Goal: Communication & Community: Share content

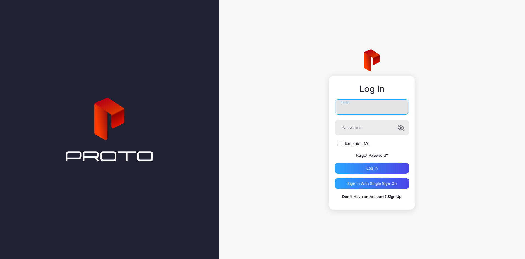
click at [370, 107] on input "Email" at bounding box center [372, 106] width 74 height 15
type input "**********"
click at [374, 168] on div "Log in" at bounding box center [371, 168] width 11 height 4
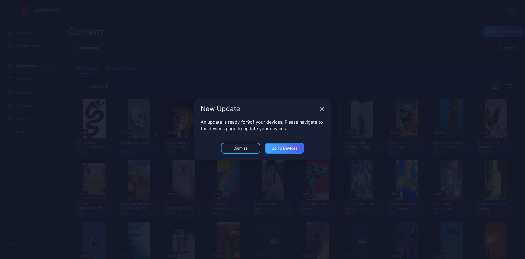
click at [295, 144] on div "Go to devices" at bounding box center [284, 148] width 39 height 11
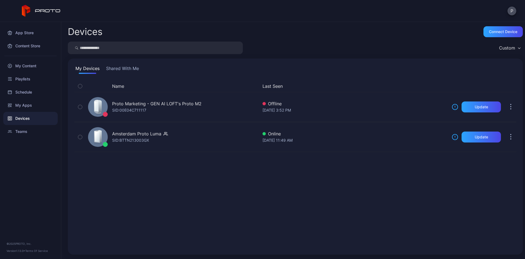
click at [128, 71] on button "Shared With Me" at bounding box center [122, 69] width 35 height 9
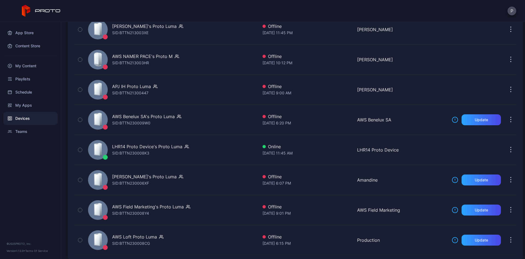
scroll to position [265, 0]
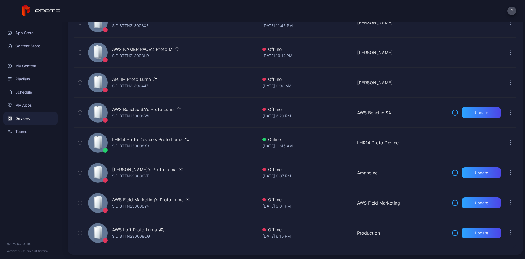
click at [61, 151] on div "Devices Connect device Custom My Devices Shared With Me Name Last Seen Owned By…" at bounding box center [293, 140] width 464 height 237
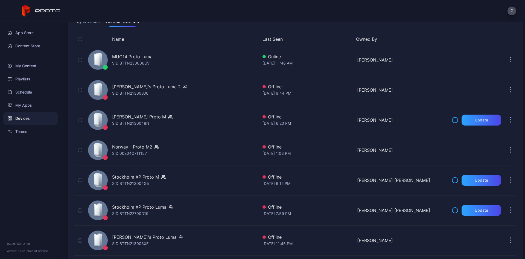
scroll to position [35, 0]
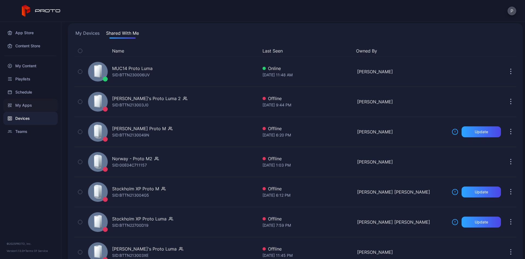
click at [30, 109] on div "My Apps" at bounding box center [30, 105] width 54 height 13
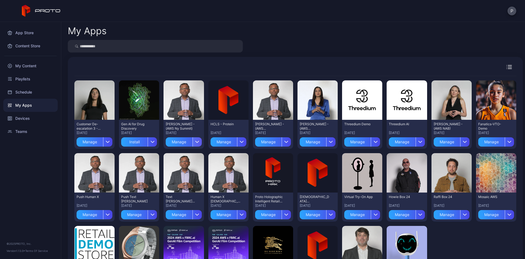
click at [200, 142] on div "button" at bounding box center [197, 141] width 9 height 9
click at [195, 157] on button "Install" at bounding box center [184, 158] width 46 height 18
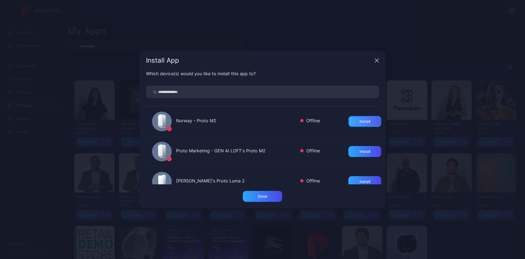
click at [368, 121] on div "Install" at bounding box center [365, 121] width 11 height 4
click at [269, 196] on div "Done" at bounding box center [262, 196] width 39 height 11
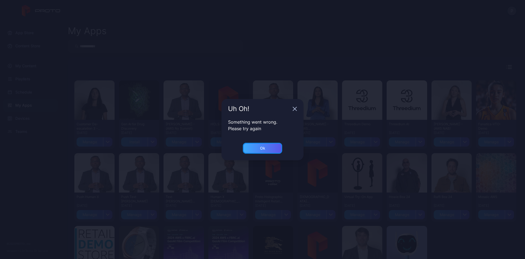
click at [259, 149] on div "Ok" at bounding box center [262, 148] width 39 height 11
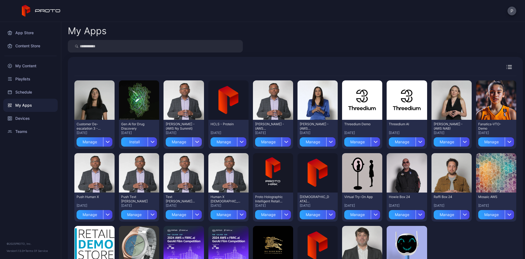
click at [195, 139] on div "button" at bounding box center [197, 141] width 9 height 9
click at [194, 160] on button "Install" at bounding box center [184, 158] width 46 height 18
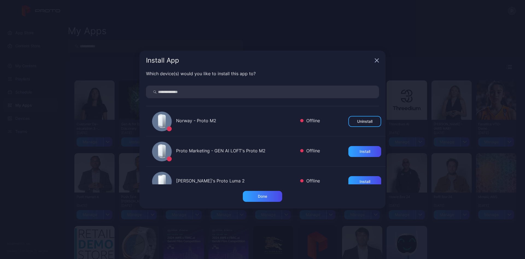
click at [377, 60] on icon "button" at bounding box center [377, 60] width 4 height 4
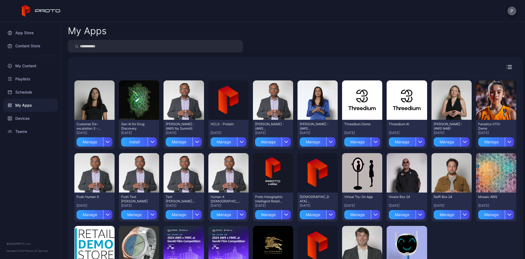
click at [515, 11] on button "P" at bounding box center [512, 11] width 9 height 9
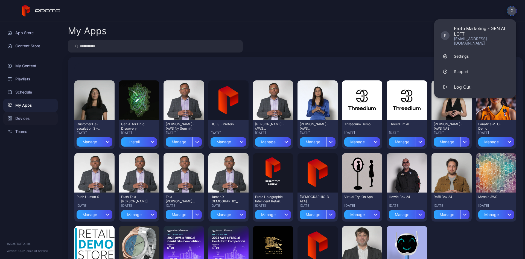
click at [24, 114] on div "Devices" at bounding box center [30, 118] width 54 height 13
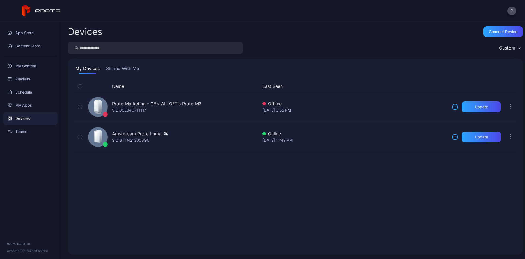
click at [115, 70] on button "Shared With Me" at bounding box center [122, 69] width 35 height 9
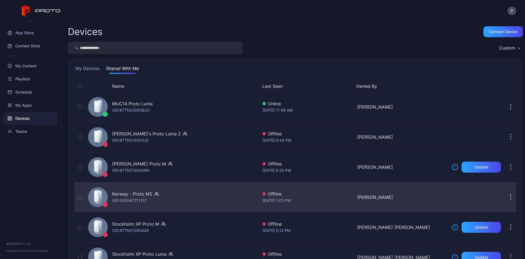
scroll to position [164, 0]
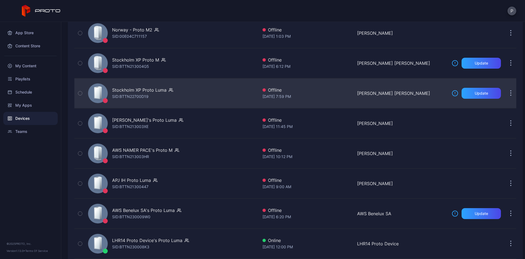
click at [155, 89] on div "Stockholm XP Proto Luma" at bounding box center [139, 90] width 54 height 7
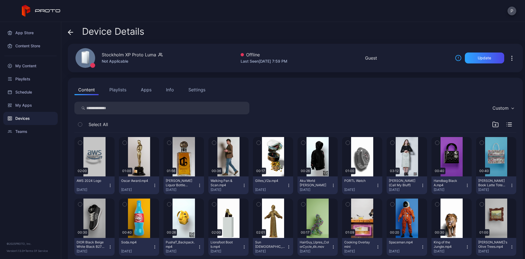
click at [145, 91] on button "Apps" at bounding box center [146, 89] width 18 height 11
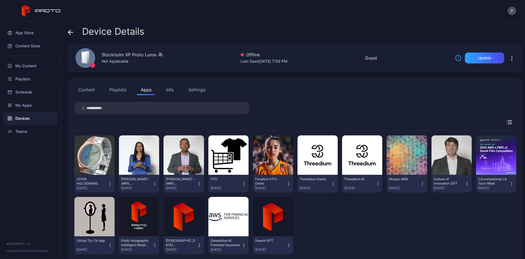
click at [244, 182] on icon "button" at bounding box center [244, 183] width 5 height 5
click at [400, 238] on div "VZION HOLOGRAMS [DATE] [PERSON_NAME] - (AWS [PERSON_NAME]) [DATE] [PERSON_NAME]…" at bounding box center [295, 194] width 442 height 127
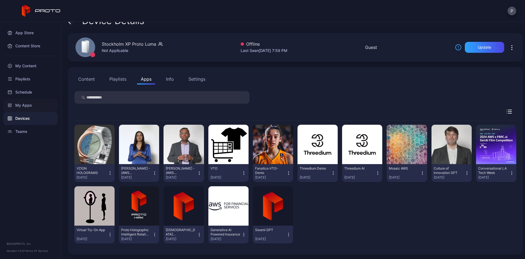
click at [31, 106] on div "My Apps" at bounding box center [30, 105] width 54 height 13
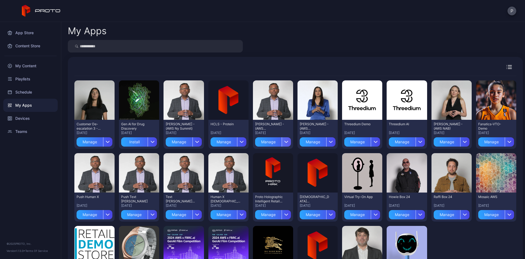
click at [289, 140] on div "button" at bounding box center [286, 141] width 9 height 9
click at [276, 159] on button "Install" at bounding box center [273, 158] width 46 height 18
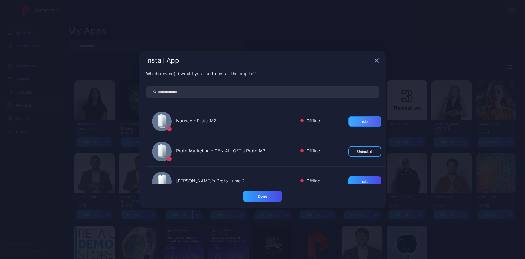
click at [381, 120] on div "Install" at bounding box center [364, 121] width 33 height 11
click at [265, 199] on div "Done" at bounding box center [262, 196] width 39 height 11
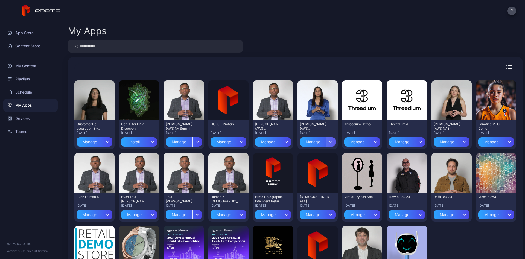
click at [334, 141] on div "button" at bounding box center [330, 141] width 9 height 9
click at [331, 140] on div "button" at bounding box center [330, 141] width 9 height 9
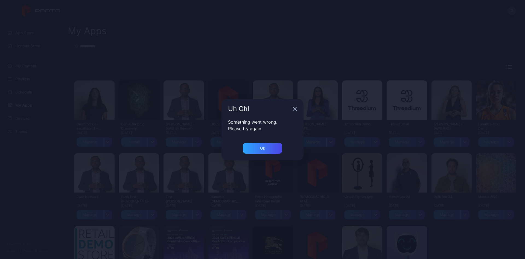
click at [293, 108] on icon "button" at bounding box center [295, 109] width 4 height 4
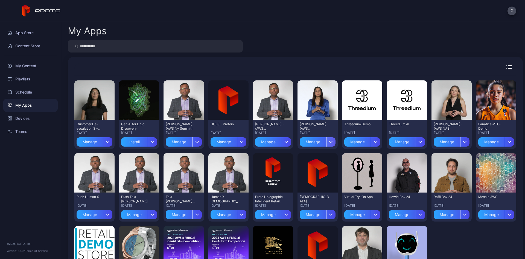
click at [333, 142] on div "button" at bounding box center [330, 141] width 9 height 9
click at [314, 158] on button "Install" at bounding box center [318, 158] width 46 height 18
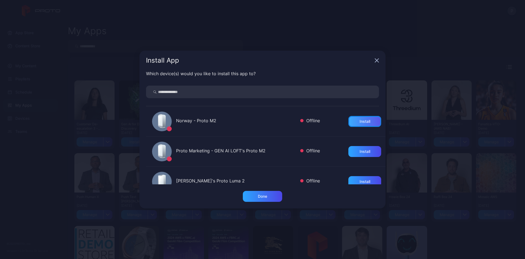
click at [357, 122] on div "Install" at bounding box center [364, 121] width 33 height 11
click at [270, 201] on div "Done" at bounding box center [262, 196] width 39 height 11
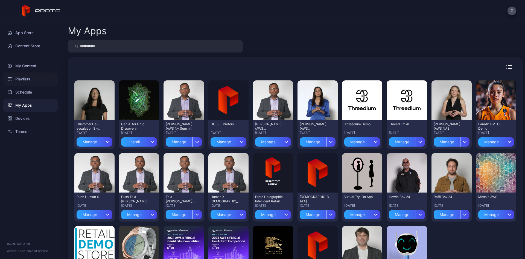
click at [22, 80] on div "Playlists" at bounding box center [30, 78] width 54 height 13
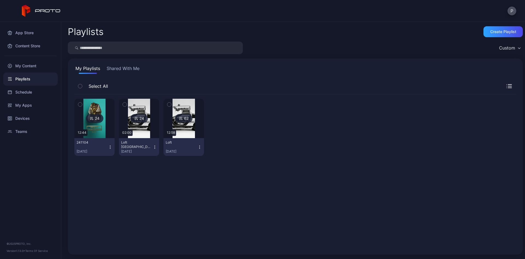
click at [118, 66] on button "Shared With Me" at bounding box center [123, 69] width 35 height 9
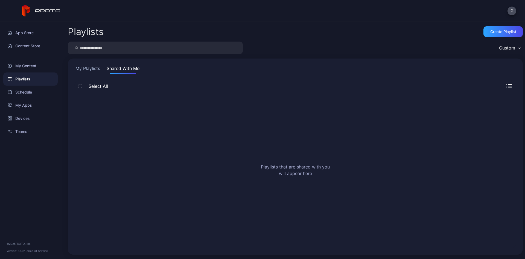
click at [89, 66] on button "My Playlists" at bounding box center [87, 69] width 27 height 9
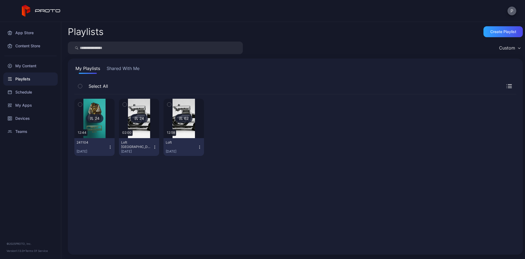
click at [515, 12] on button "P" at bounding box center [512, 11] width 9 height 9
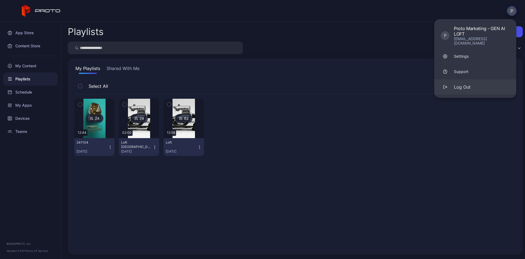
click at [472, 83] on button "Log Out" at bounding box center [475, 86] width 82 height 15
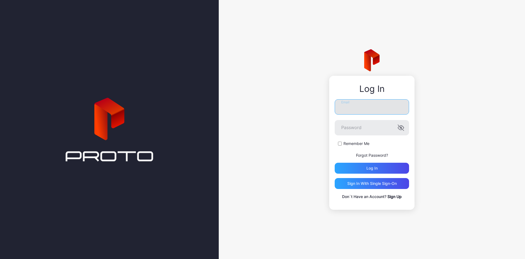
click at [362, 109] on input "Email" at bounding box center [372, 106] width 74 height 15
type input "**********"
click at [370, 167] on div "Log in" at bounding box center [371, 168] width 11 height 4
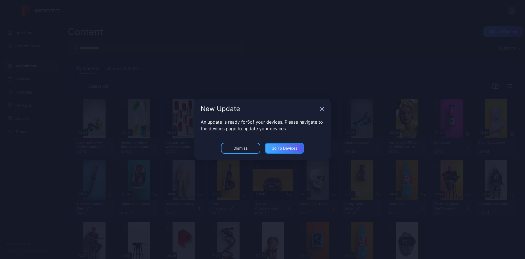
click at [294, 148] on div "Go to devices" at bounding box center [285, 148] width 26 height 4
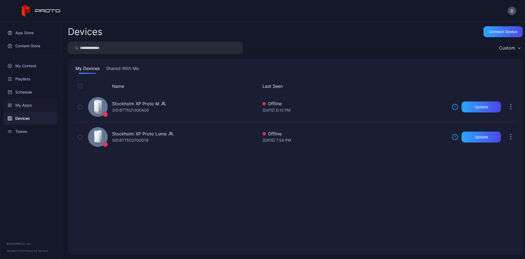
click at [28, 103] on div "My Apps" at bounding box center [30, 105] width 54 height 13
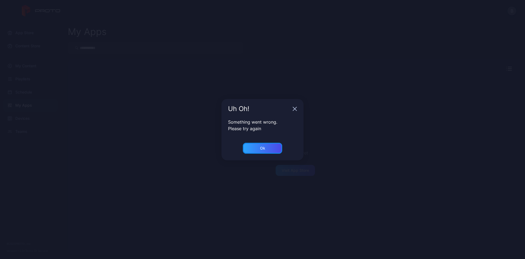
click at [257, 148] on div "Ok" at bounding box center [262, 148] width 39 height 11
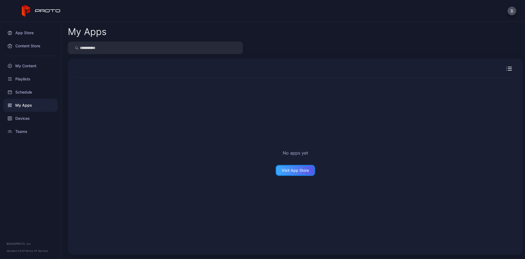
click at [298, 172] on div "Visit App Store" at bounding box center [295, 170] width 27 height 4
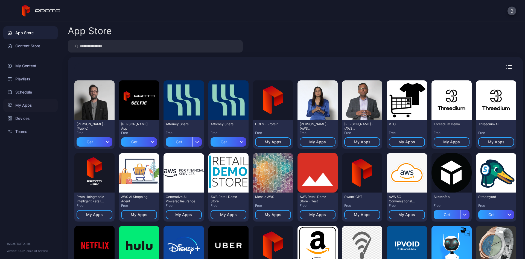
click at [10, 106] on icon at bounding box center [10, 105] width 4 height 4
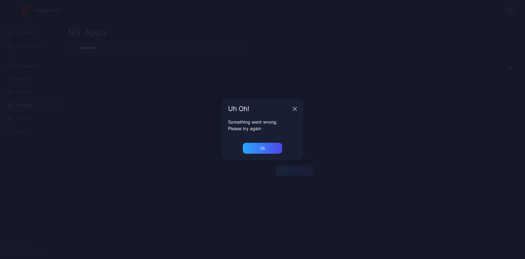
click at [298, 108] on div "Uh Oh!" at bounding box center [263, 109] width 82 height 20
click at [296, 108] on icon "button" at bounding box center [295, 109] width 4 height 4
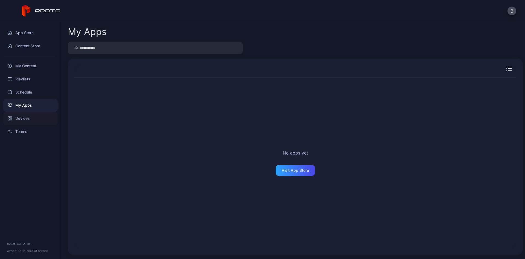
click at [27, 120] on div "Devices" at bounding box center [30, 118] width 54 height 13
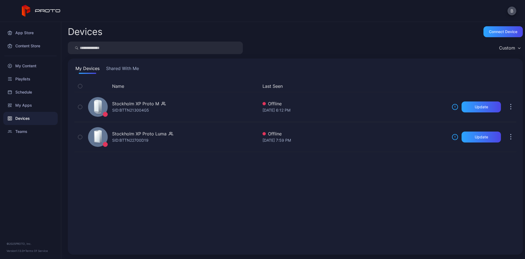
click at [128, 68] on button "Shared With Me" at bounding box center [122, 69] width 35 height 9
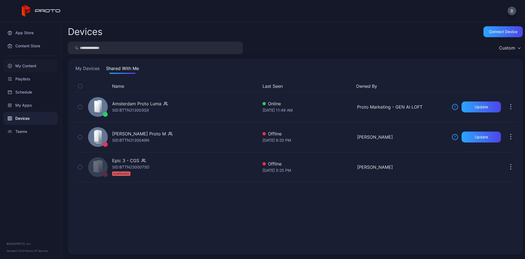
click at [27, 68] on div "My Content" at bounding box center [30, 65] width 54 height 13
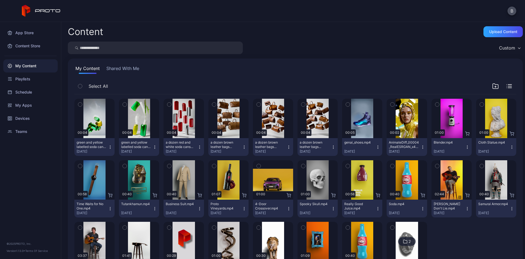
click at [121, 68] on button "Shared With Me" at bounding box center [122, 69] width 35 height 9
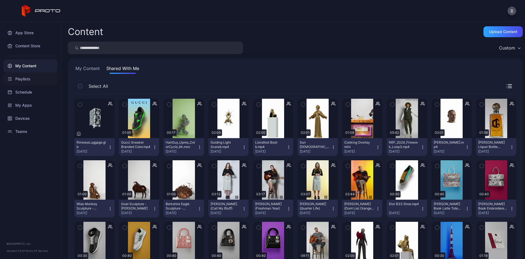
click at [37, 80] on div "Playlists" at bounding box center [30, 78] width 54 height 13
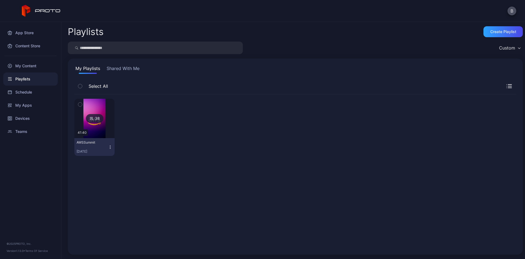
click at [110, 149] on icon "button" at bounding box center [110, 148] width 0 height 0
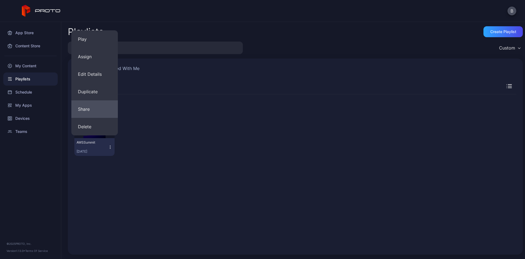
click at [92, 112] on button "Share" at bounding box center [94, 109] width 46 height 18
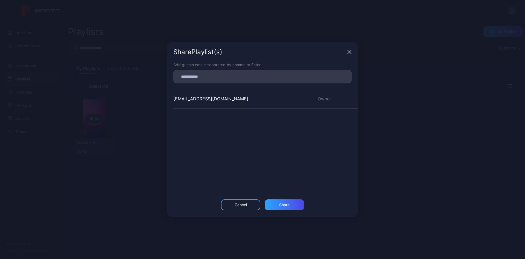
click at [220, 80] on div at bounding box center [264, 76] width 175 height 10
click at [220, 74] on input at bounding box center [263, 76] width 172 height 7
type input "****"
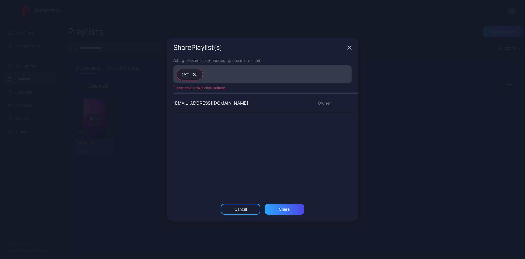
click at [193, 74] on icon "button" at bounding box center [195, 74] width 4 height 3
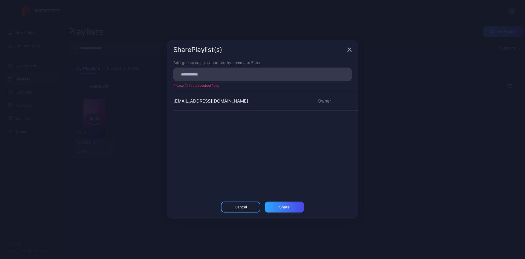
click at [204, 75] on input at bounding box center [263, 74] width 172 height 7
paste input "**********"
type input "**********"
click at [277, 203] on div "Share" at bounding box center [284, 207] width 39 height 11
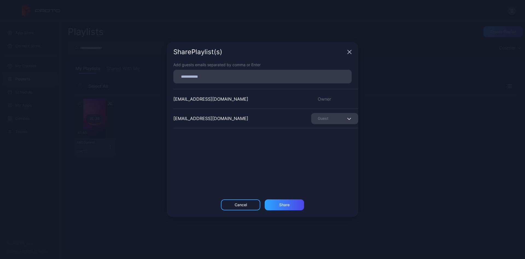
click at [353, 53] on div "Share Playlist (s)" at bounding box center [262, 52] width 191 height 20
click at [351, 53] on icon "button" at bounding box center [349, 52] width 4 height 4
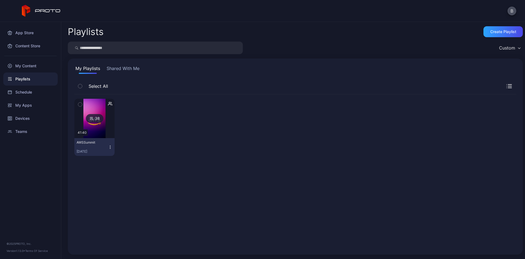
click at [120, 71] on button "Shared With Me" at bounding box center [123, 69] width 35 height 9
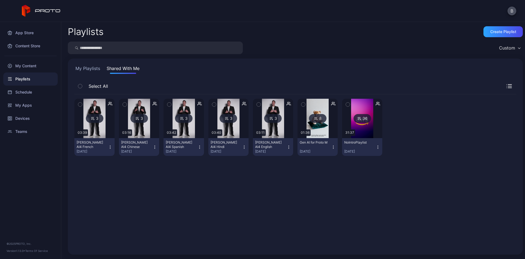
click at [334, 147] on icon "button" at bounding box center [333, 147] width 4 height 4
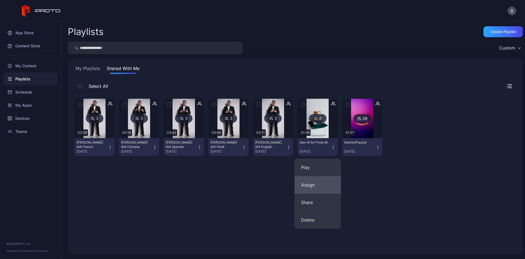
click at [321, 186] on button "Assign" at bounding box center [318, 185] width 46 height 18
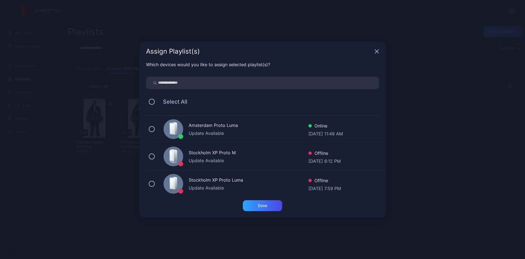
click at [378, 53] on icon "button" at bounding box center [377, 52] width 4 height 4
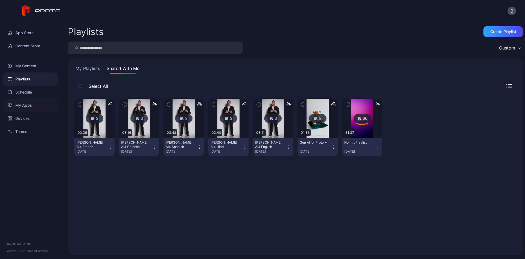
click at [28, 107] on div "My Apps" at bounding box center [30, 105] width 54 height 13
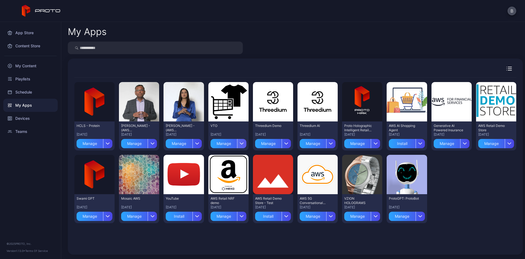
click at [245, 143] on div "button" at bounding box center [241, 143] width 9 height 9
click at [512, 191] on div "Preview HCLS - Protein [DATE] Manage Preview [PERSON_NAME] - (AWS [PERSON_NAME]…" at bounding box center [295, 153] width 442 height 150
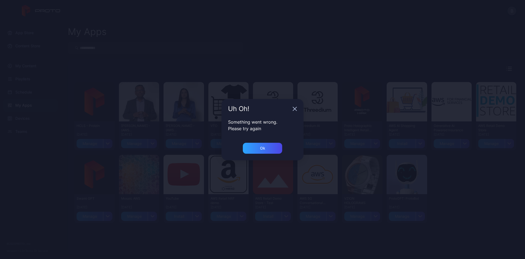
click at [294, 110] on icon "button" at bounding box center [295, 109] width 4 height 4
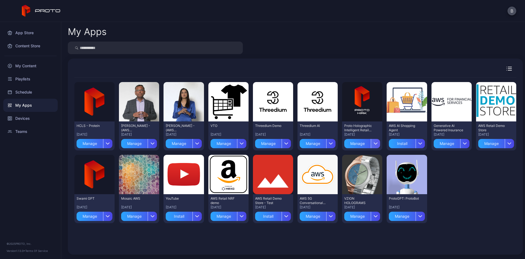
click at [373, 140] on div "button" at bounding box center [375, 143] width 9 height 9
click at [343, 247] on div "Preview HCLS - Protein [DATE] Manage Preview [PERSON_NAME] - (AWS [PERSON_NAME]…" at bounding box center [295, 163] width 442 height 170
